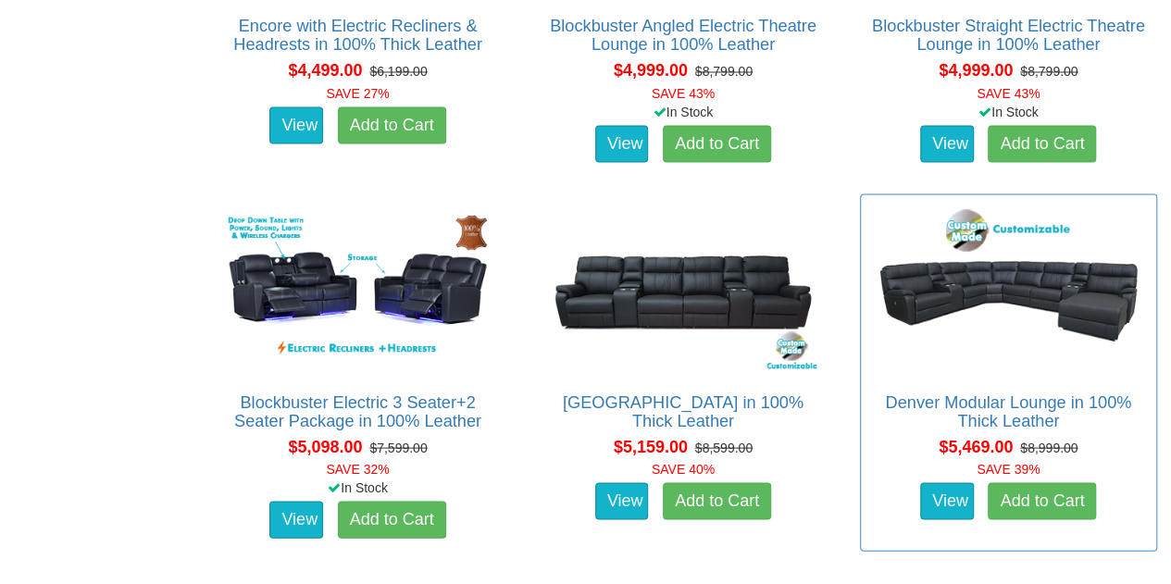
scroll to position [5182, 0]
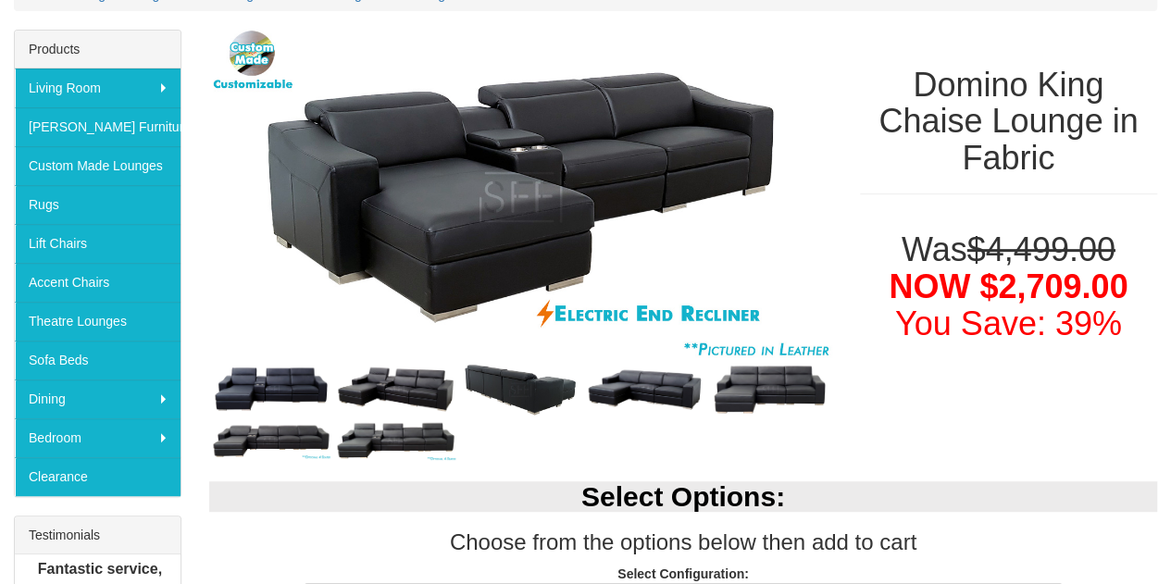
scroll to position [93, 0]
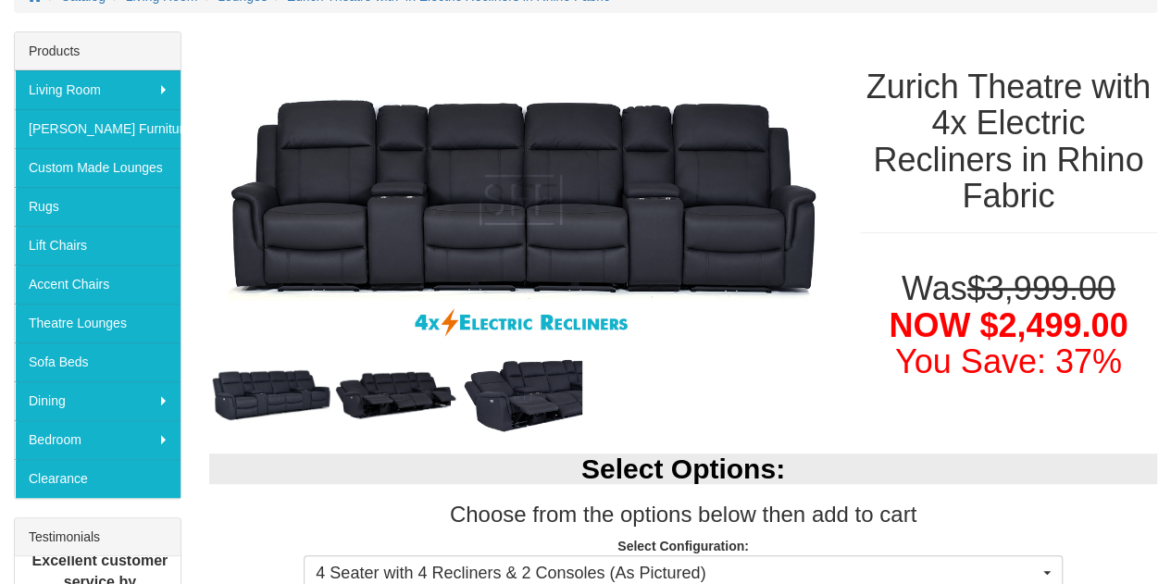
scroll to position [278, 0]
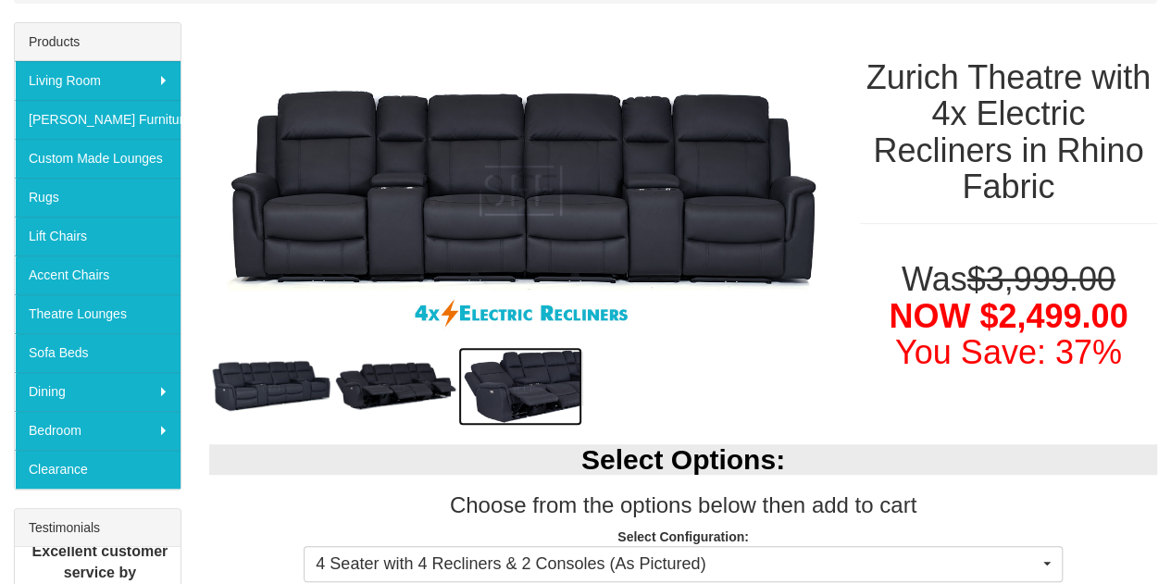
click at [533, 385] on img at bounding box center [520, 387] width 125 height 80
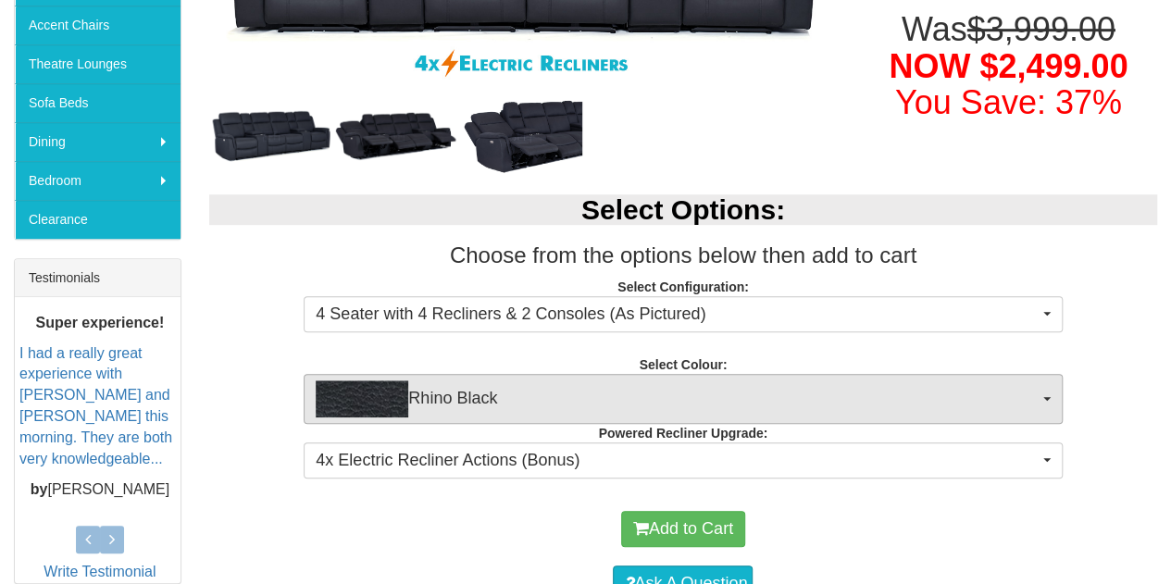
scroll to position [555, 0]
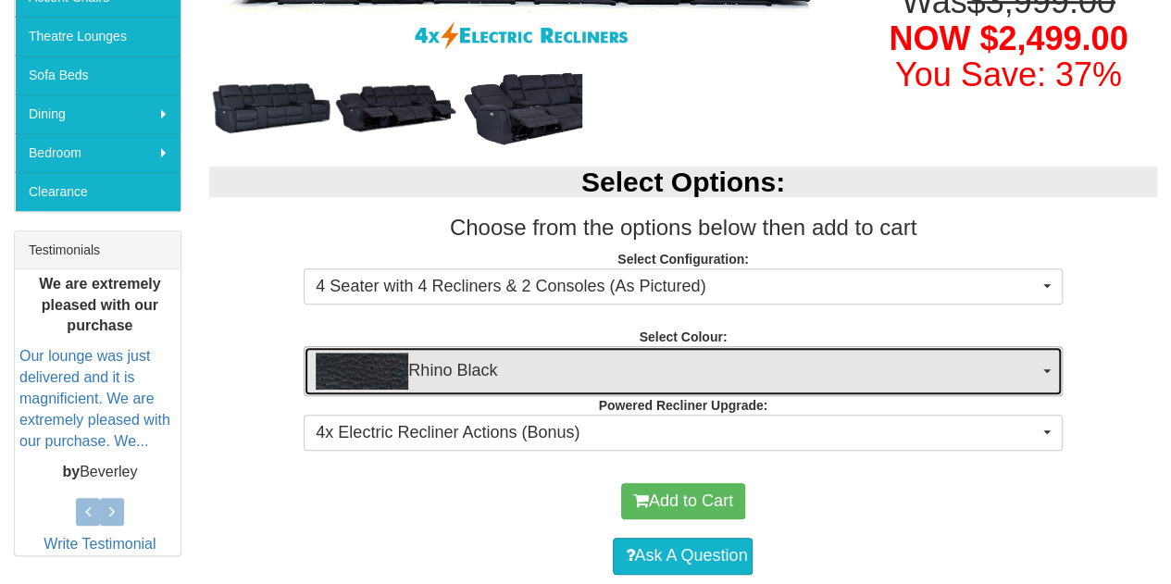
click at [712, 354] on span "Rhino Black" at bounding box center [677, 371] width 722 height 37
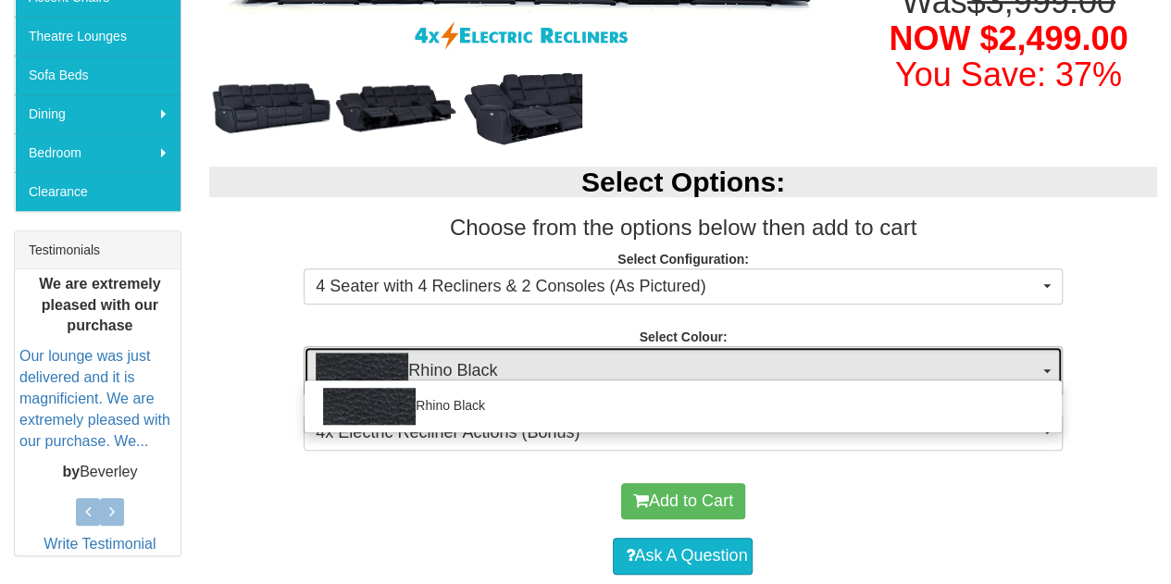
click at [712, 354] on span "Rhino Black" at bounding box center [677, 371] width 722 height 37
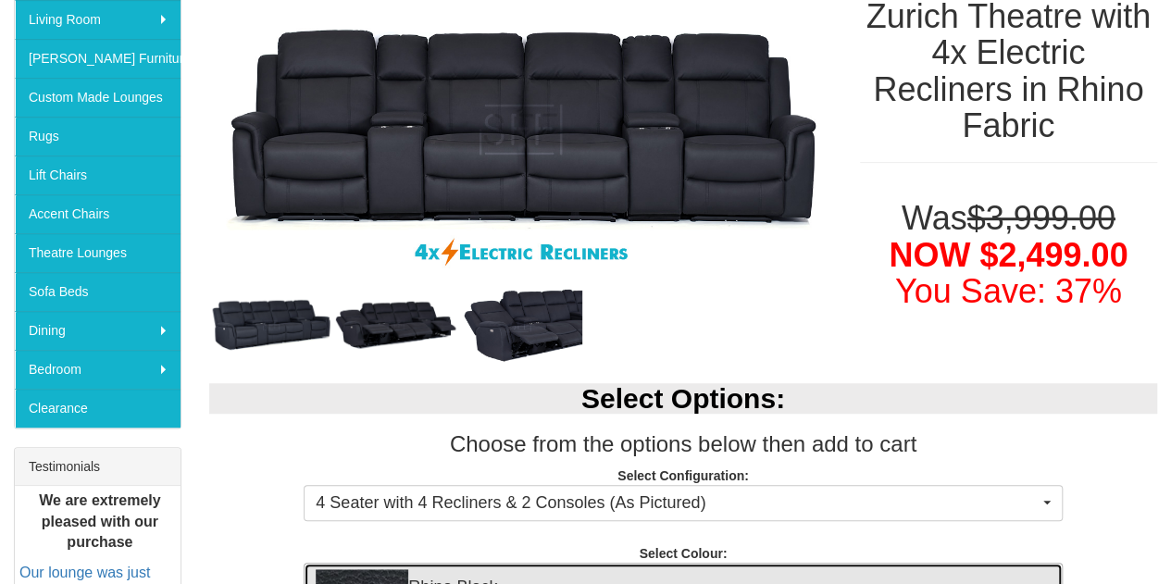
scroll to position [93, 0]
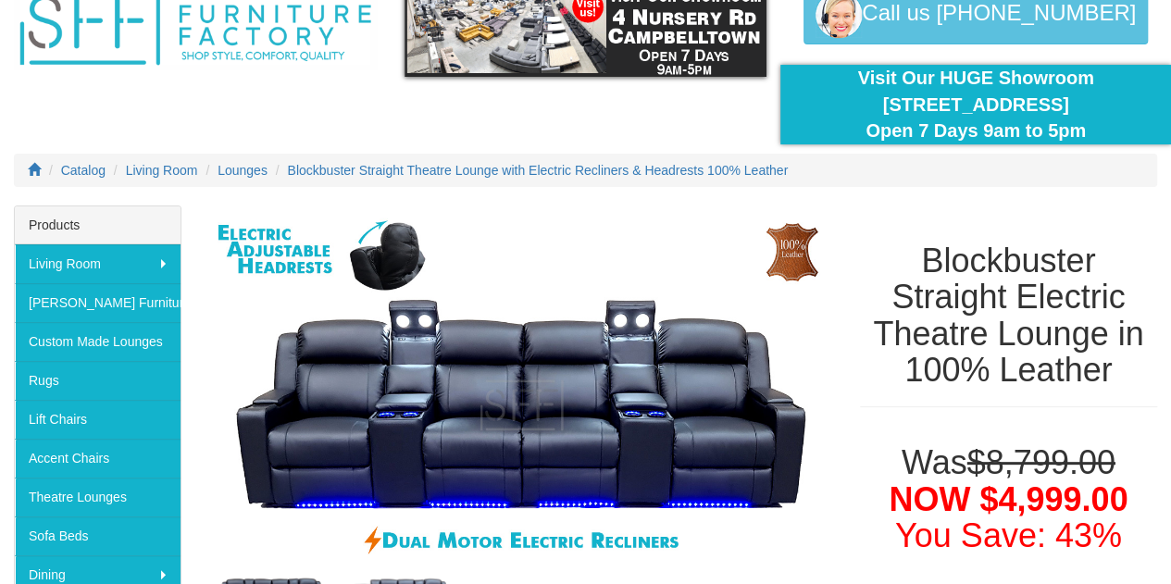
scroll to position [278, 0]
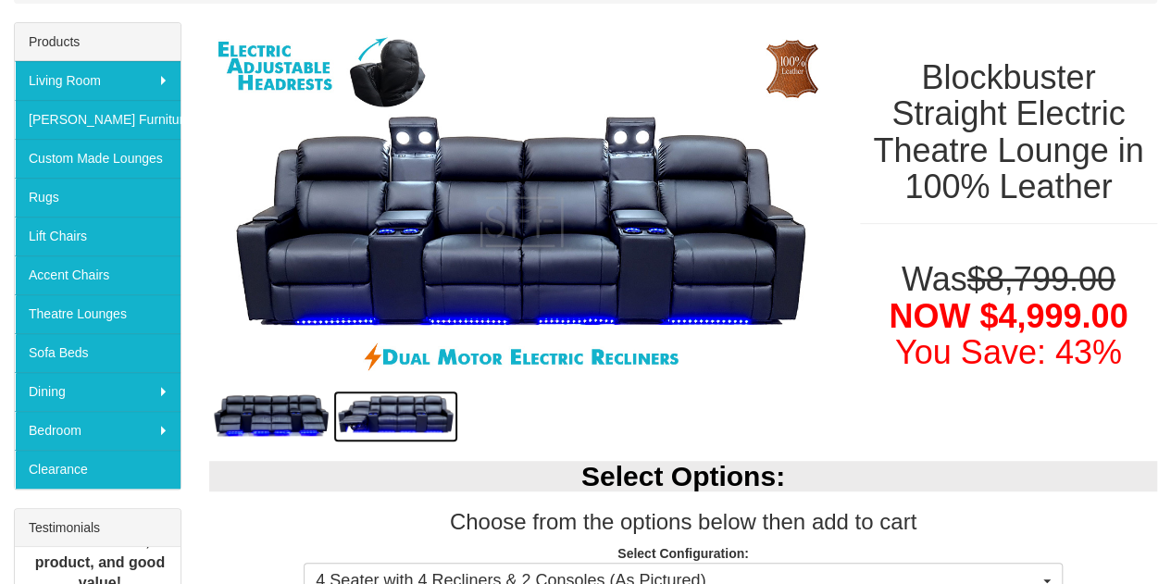
click at [394, 415] on img at bounding box center [395, 416] width 125 height 53
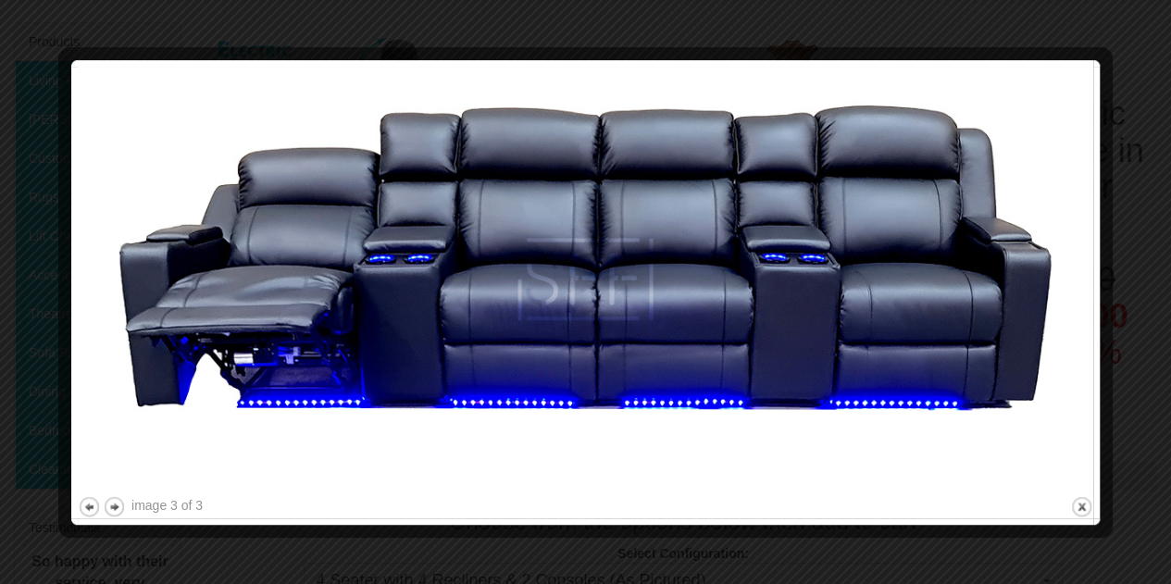
click at [767, 72] on img at bounding box center [585, 280] width 1015 height 426
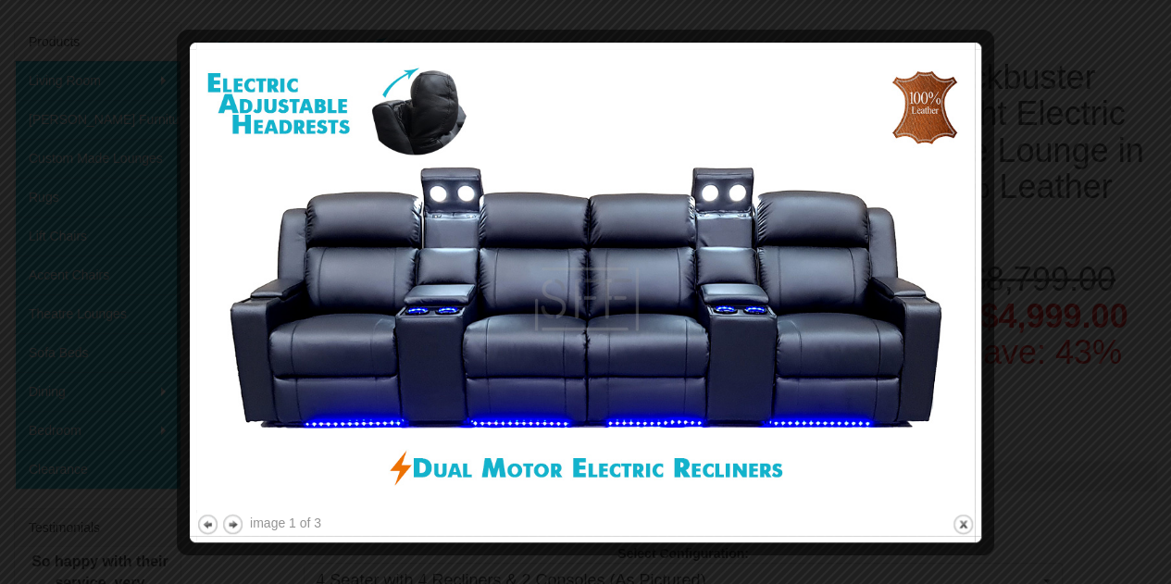
click at [111, 262] on div at bounding box center [585, 292] width 1171 height 584
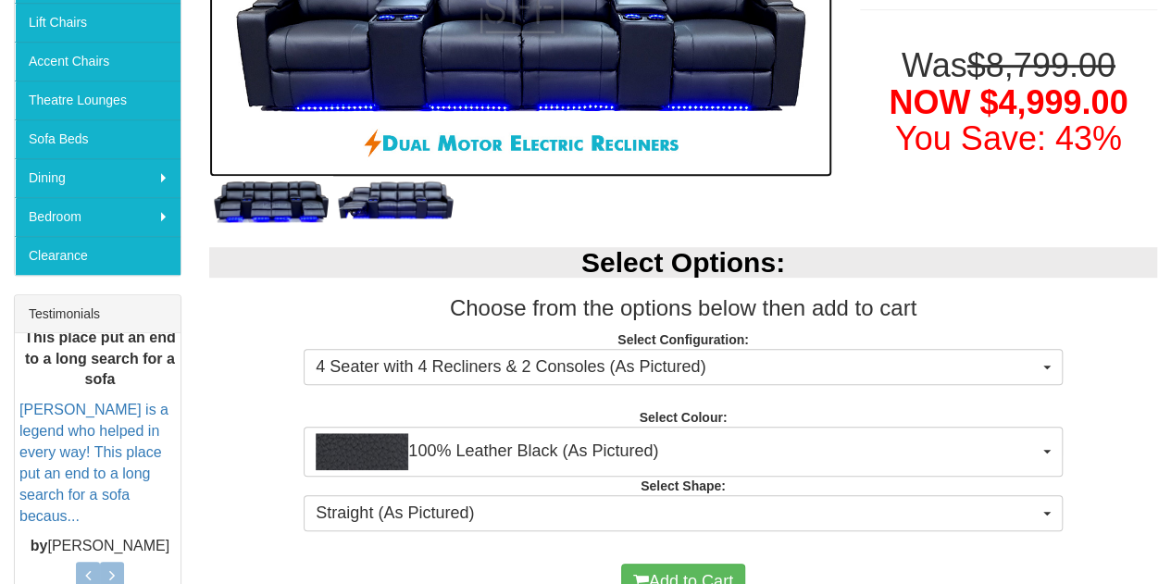
scroll to position [463, 0]
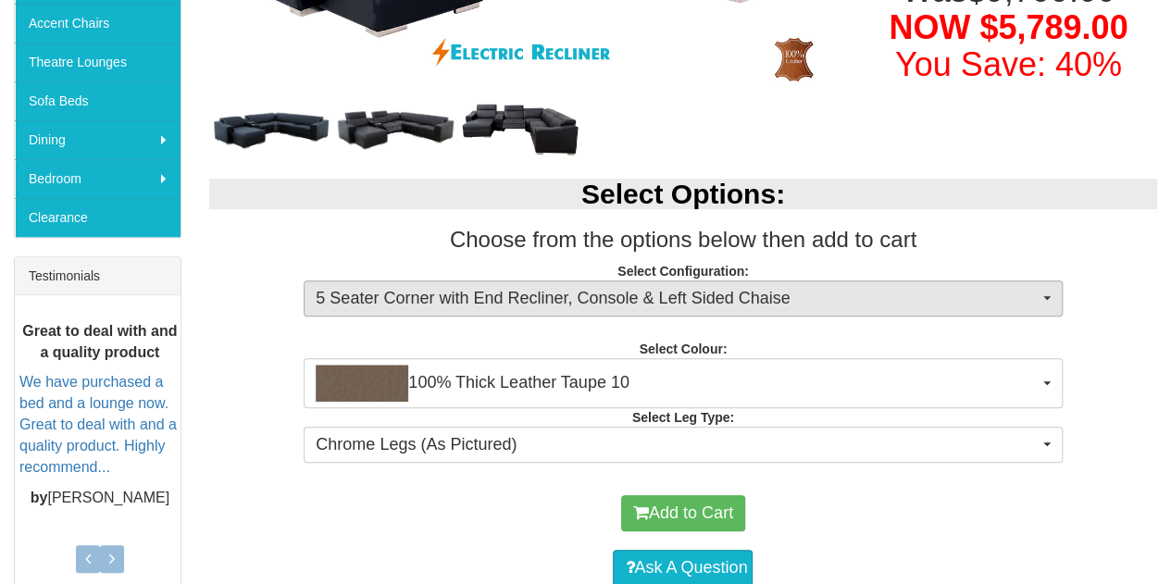
scroll to position [555, 0]
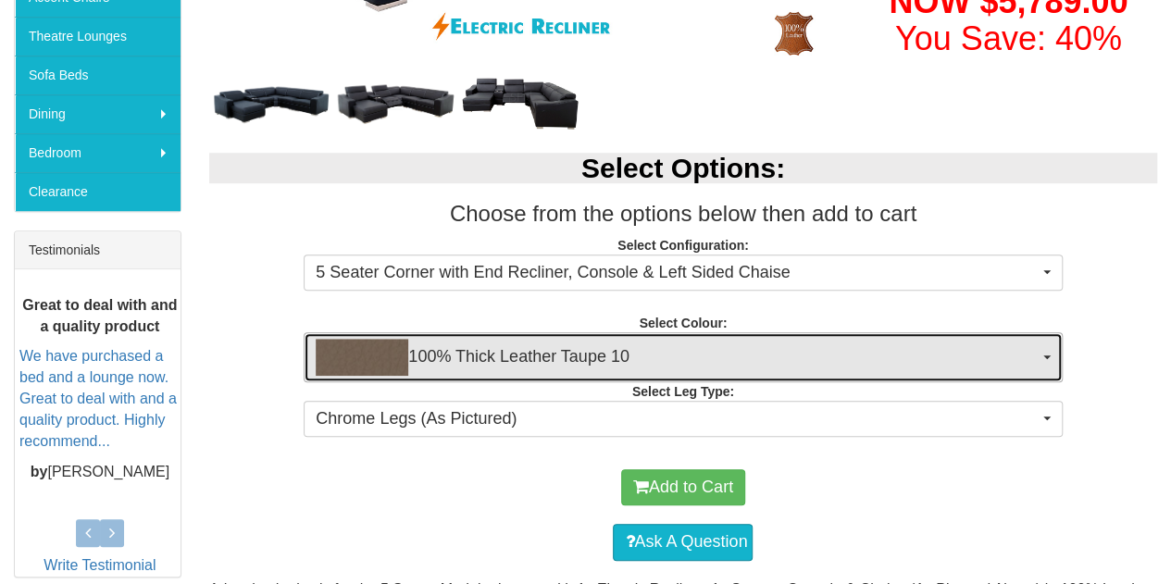
click at [824, 349] on span "100% Thick Leather Taupe 10" at bounding box center [677, 357] width 722 height 37
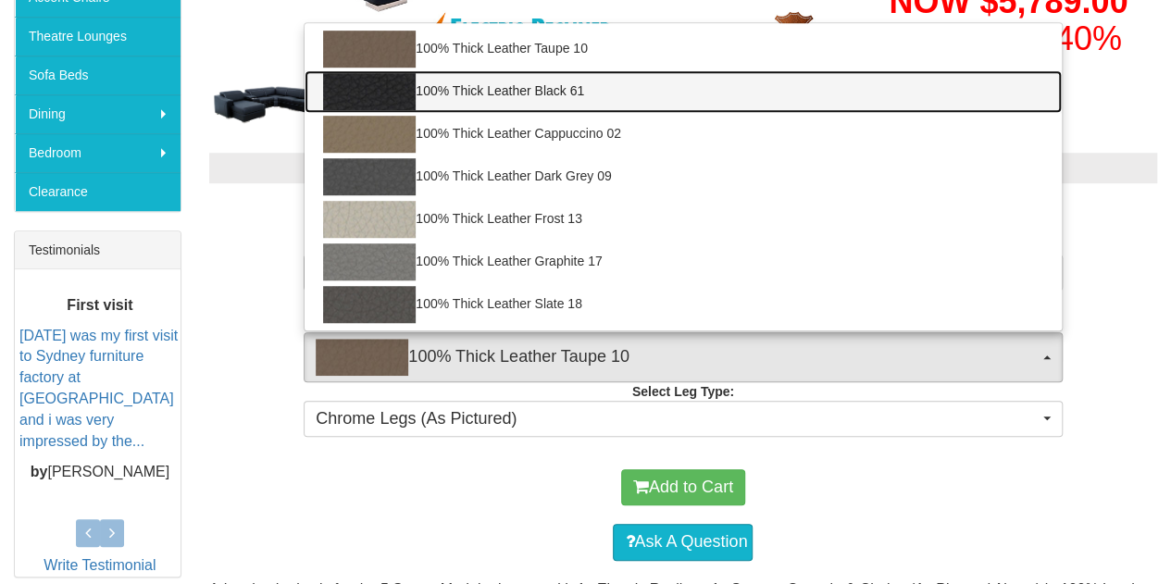
click at [580, 90] on link "100% Thick Leather Black 61" at bounding box center [682, 91] width 756 height 43
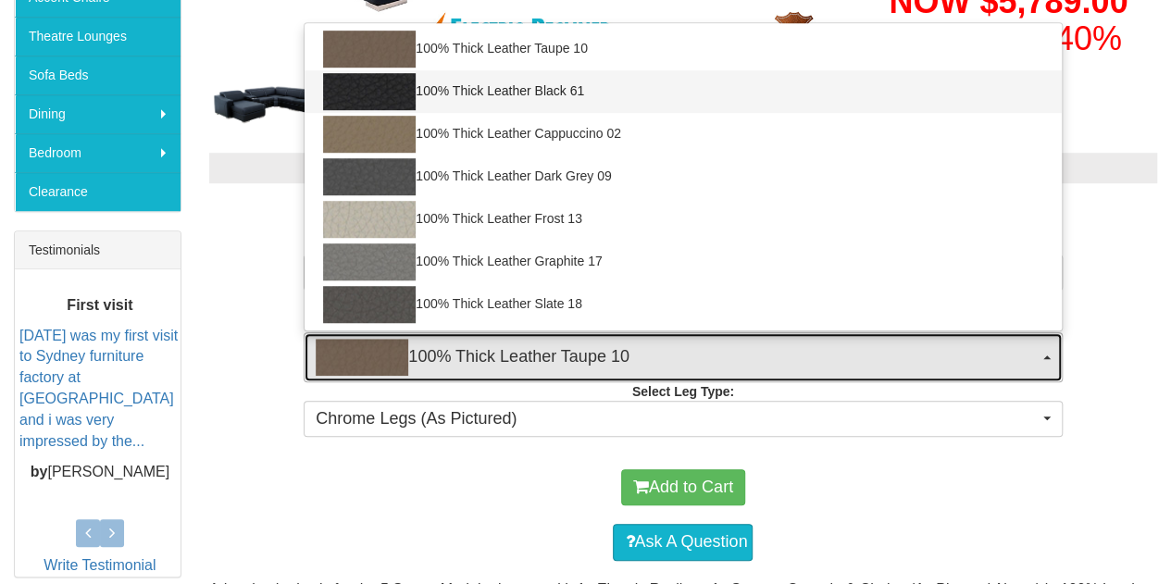
select select "1952"
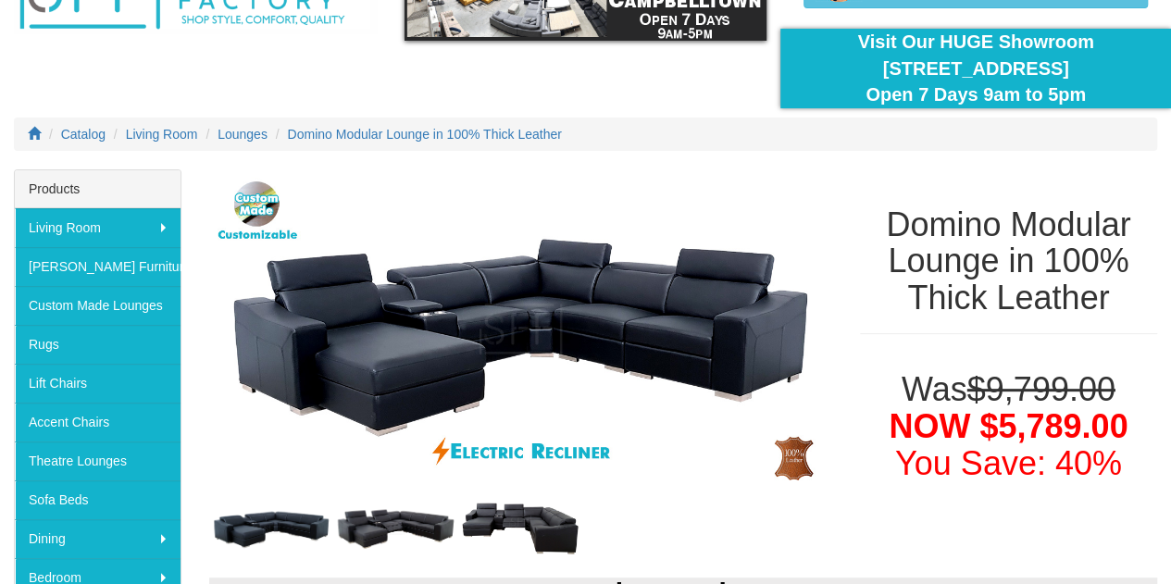
scroll to position [0, 0]
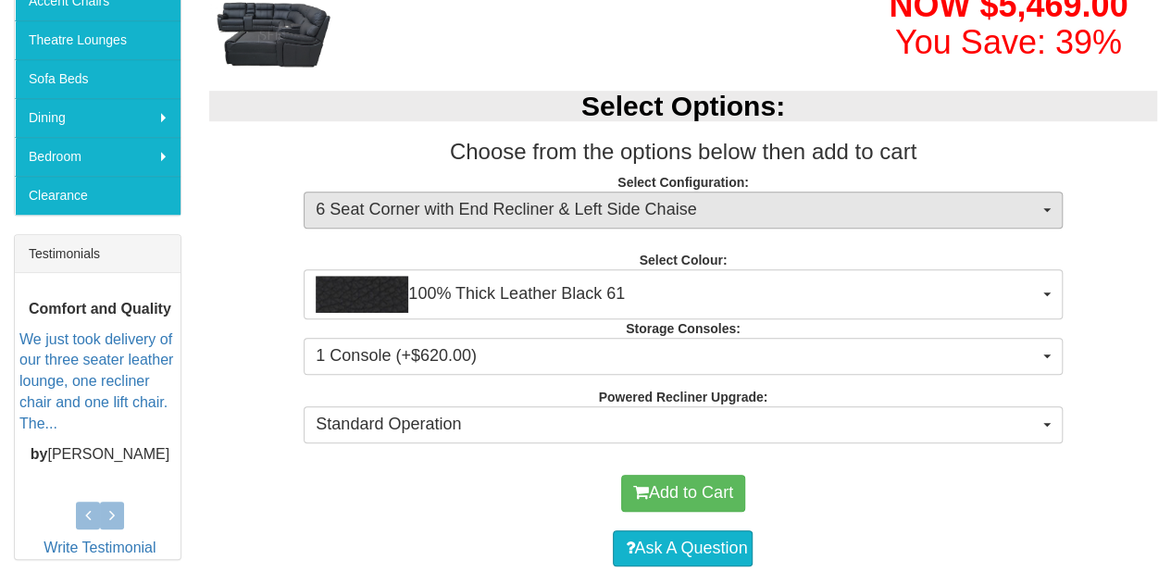
scroll to position [555, 0]
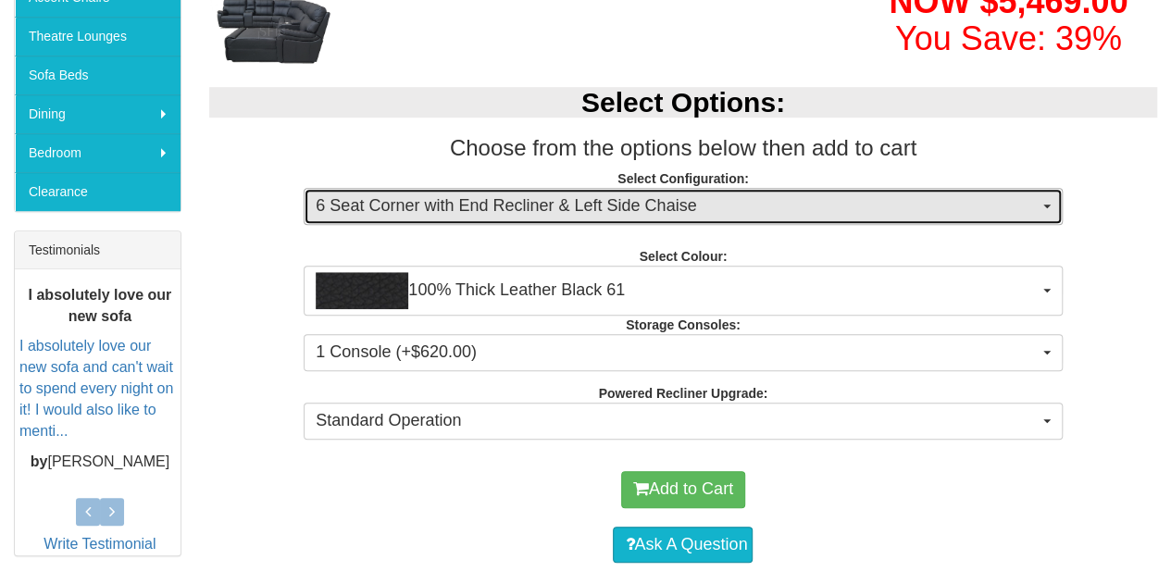
click at [734, 199] on span "6 Seat Corner with End Recliner & Left Side Chaise" at bounding box center [677, 206] width 722 height 24
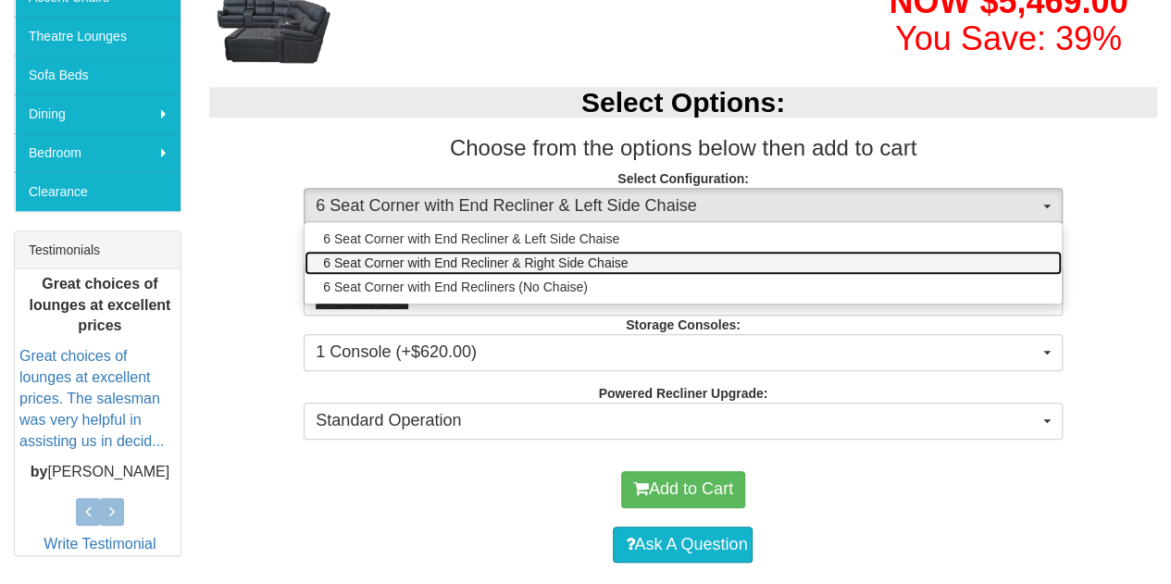
click at [735, 256] on link "6 Seat Corner with End Recliner & Right Side Chaise" at bounding box center [682, 263] width 756 height 24
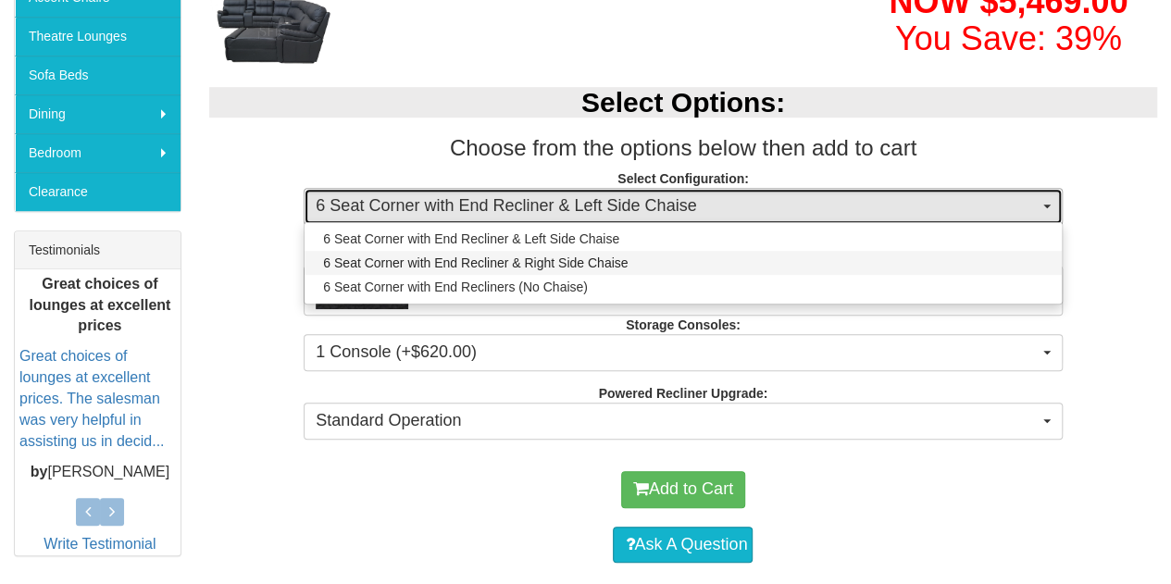
select select "1339"
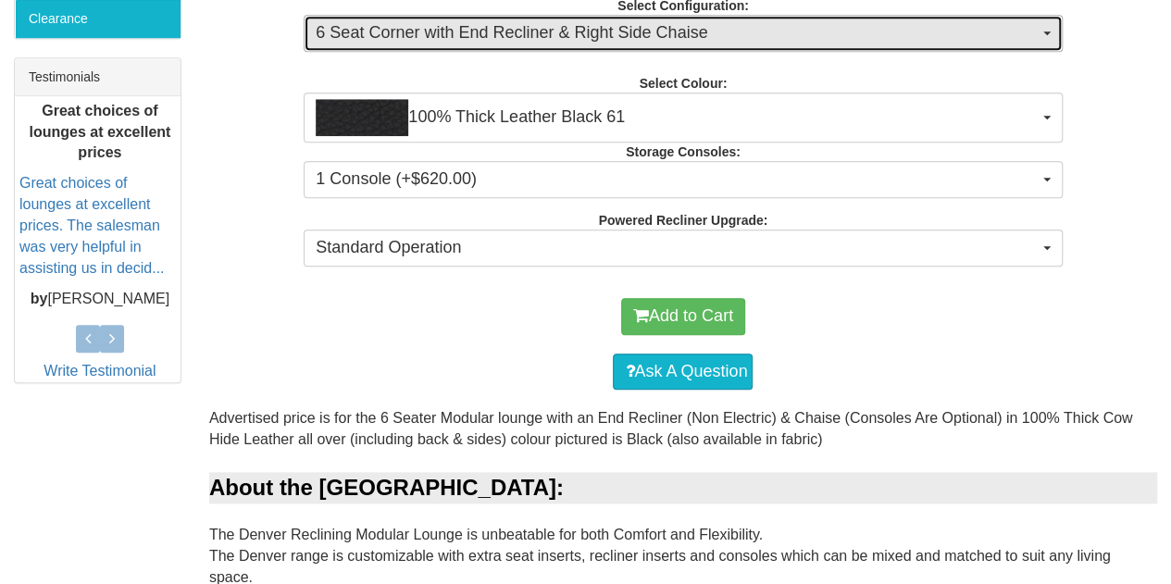
scroll to position [740, 0]
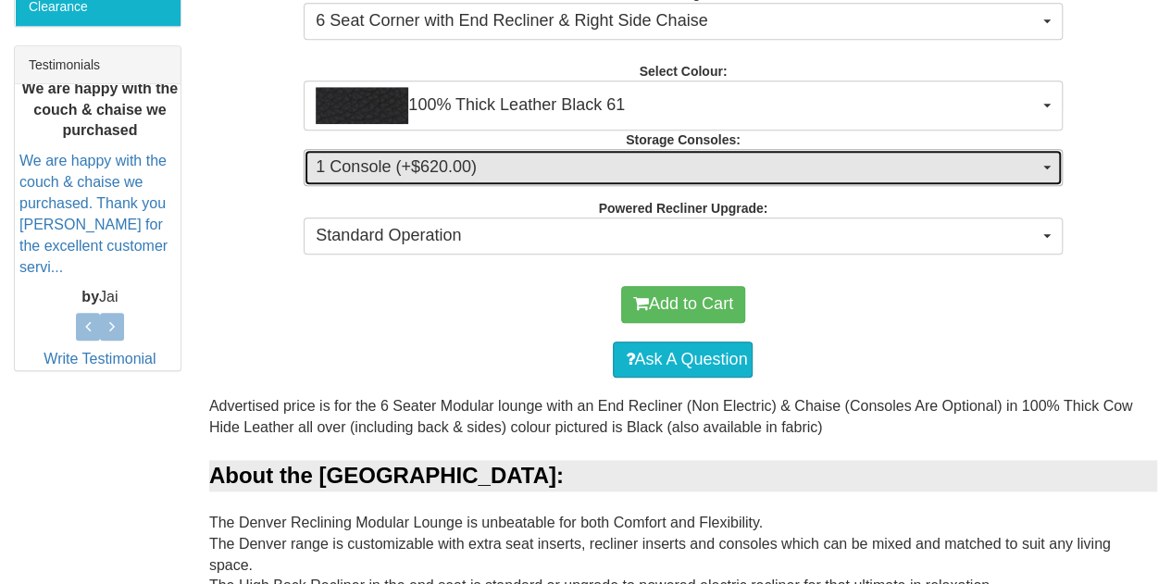
click at [753, 166] on span "1 Console (+$620.00)" at bounding box center [677, 167] width 722 height 24
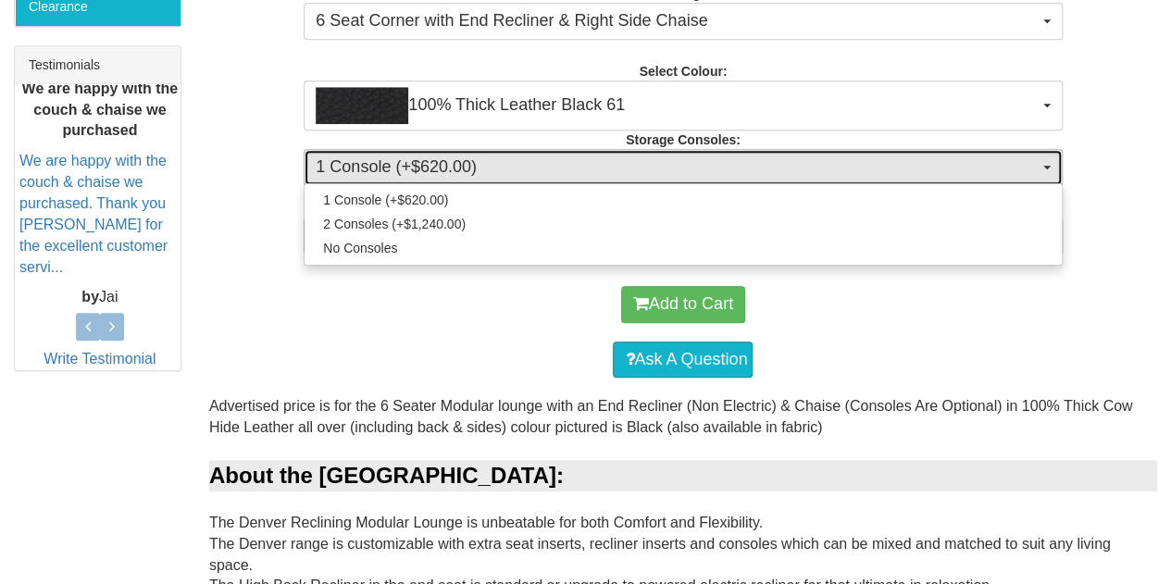
click at [753, 166] on span "1 Console (+$620.00)" at bounding box center [677, 167] width 722 height 24
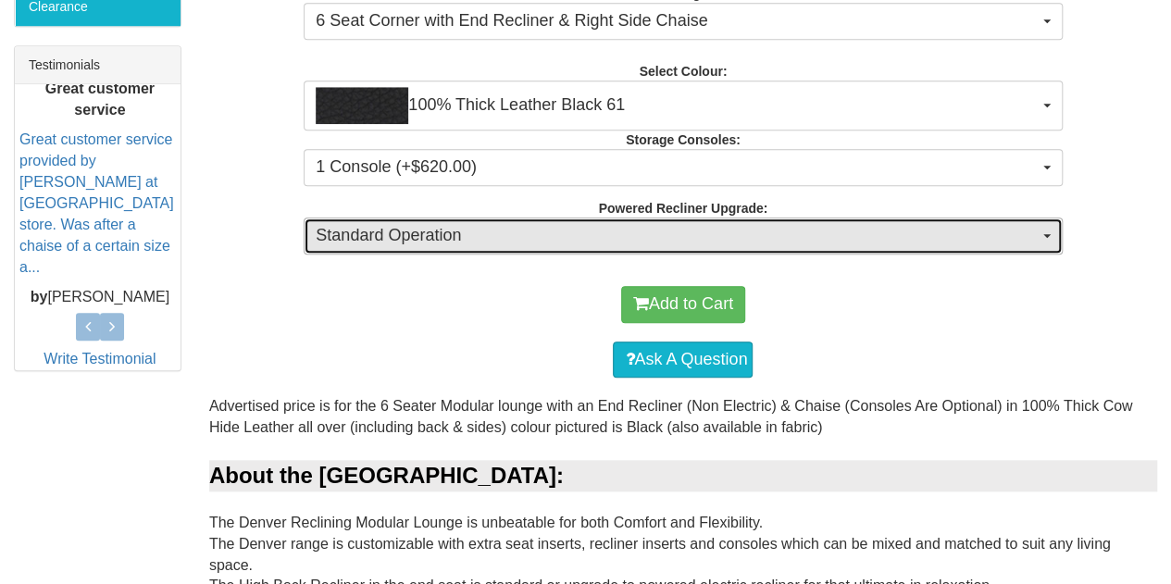
click at [733, 237] on span "Standard Operation" at bounding box center [677, 236] width 722 height 24
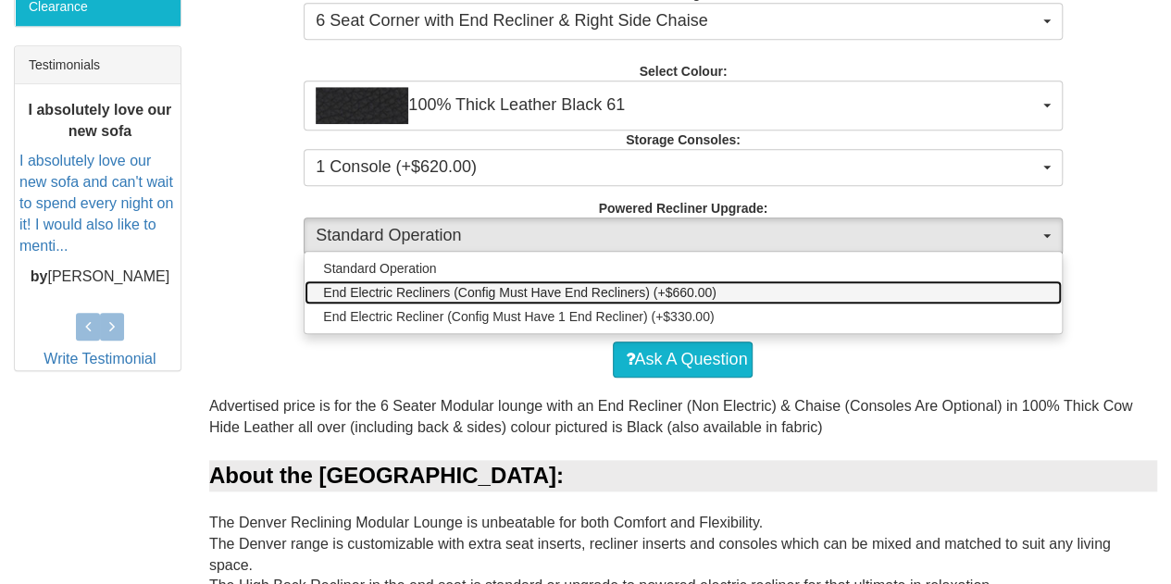
click at [688, 290] on span "End Electric Recliners (Config Must Have End Recliners) (+$660.00)" at bounding box center [519, 292] width 392 height 19
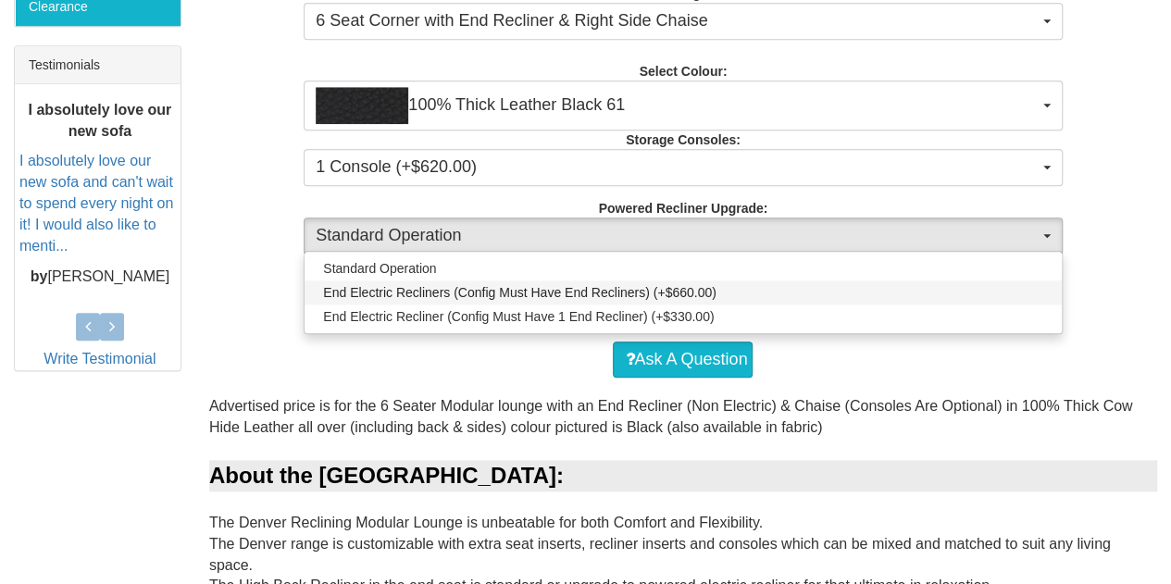
select select "1345"
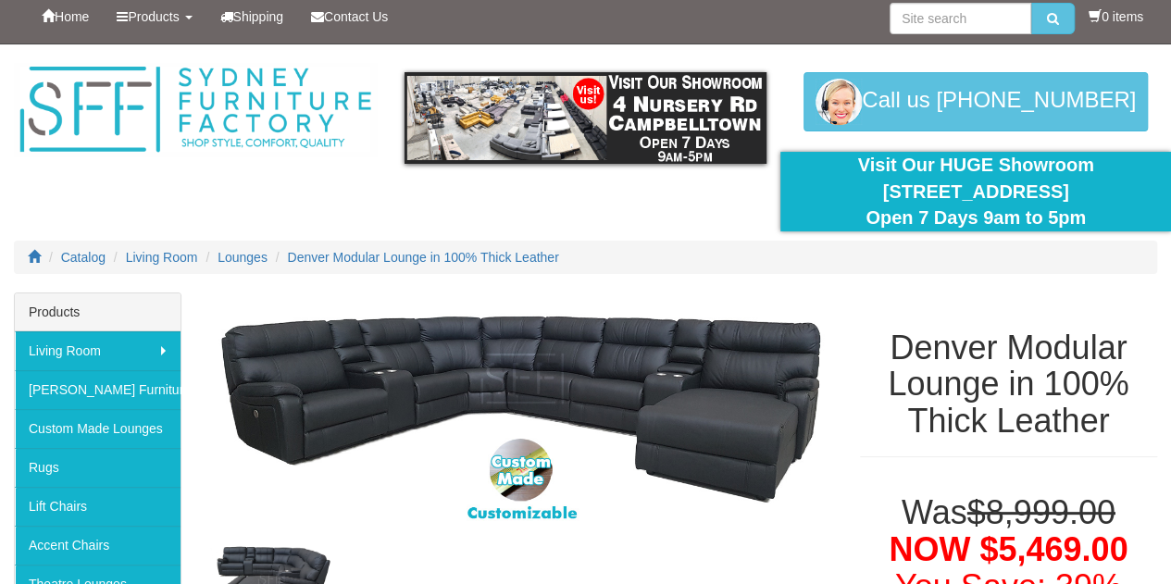
scroll to position [0, 0]
